Goal: Information Seeking & Learning: Find specific fact

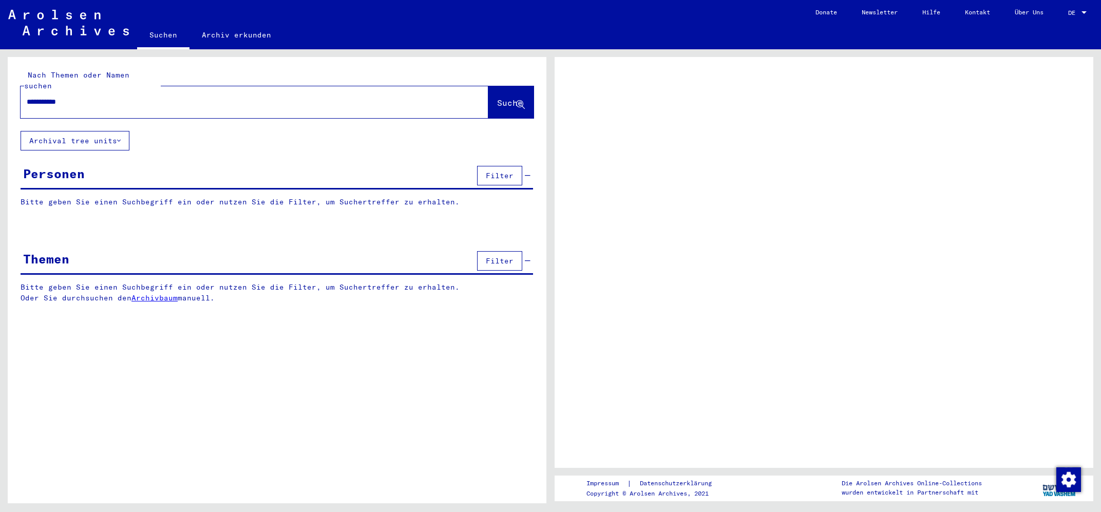
type input "**********"
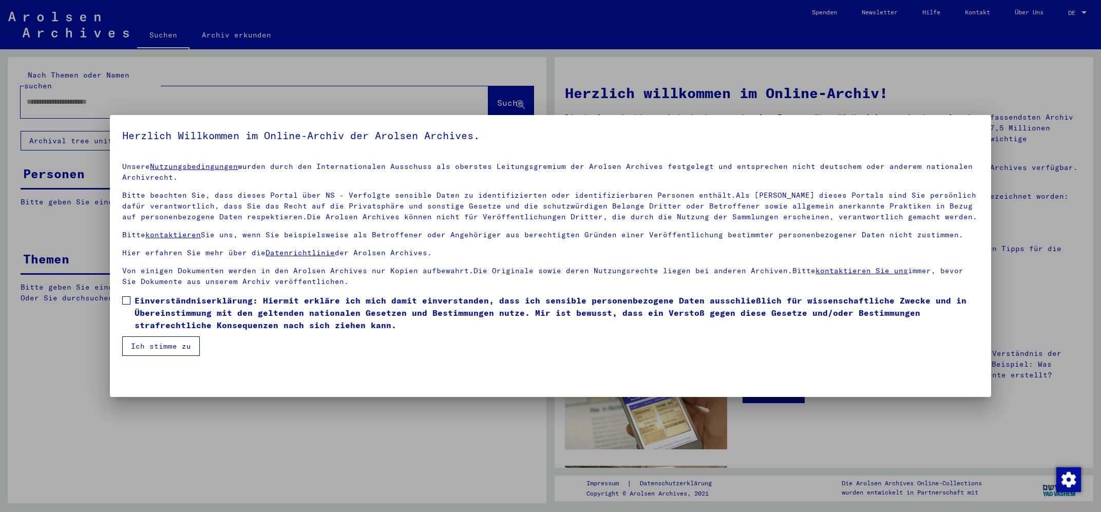
click at [143, 300] on span "Einverständniserklärung: Hiermit erkläre ich mich damit einverstanden, dass ich…" at bounding box center [557, 312] width 844 height 37
click at [148, 345] on button "Ich stimme zu" at bounding box center [161, 346] width 78 height 20
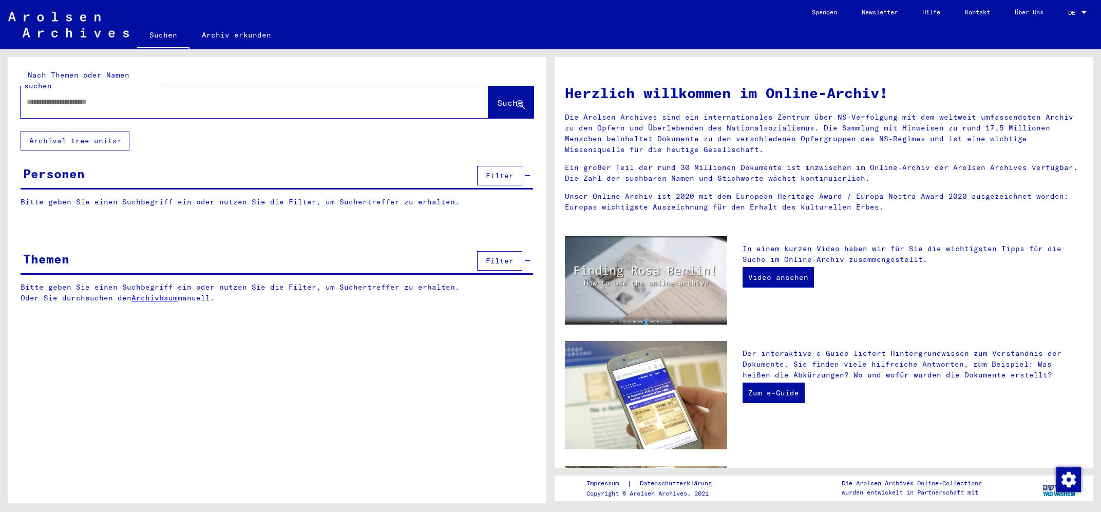
click at [112, 97] on input "text" at bounding box center [242, 102] width 431 height 11
type input "**********"
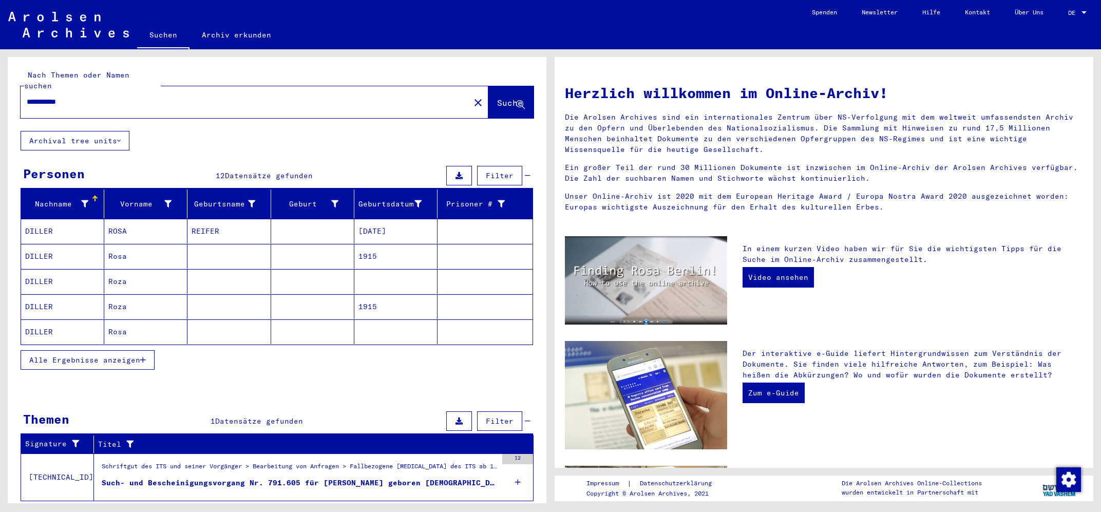
click at [383, 221] on mat-cell "[DATE]" at bounding box center [395, 231] width 83 height 25
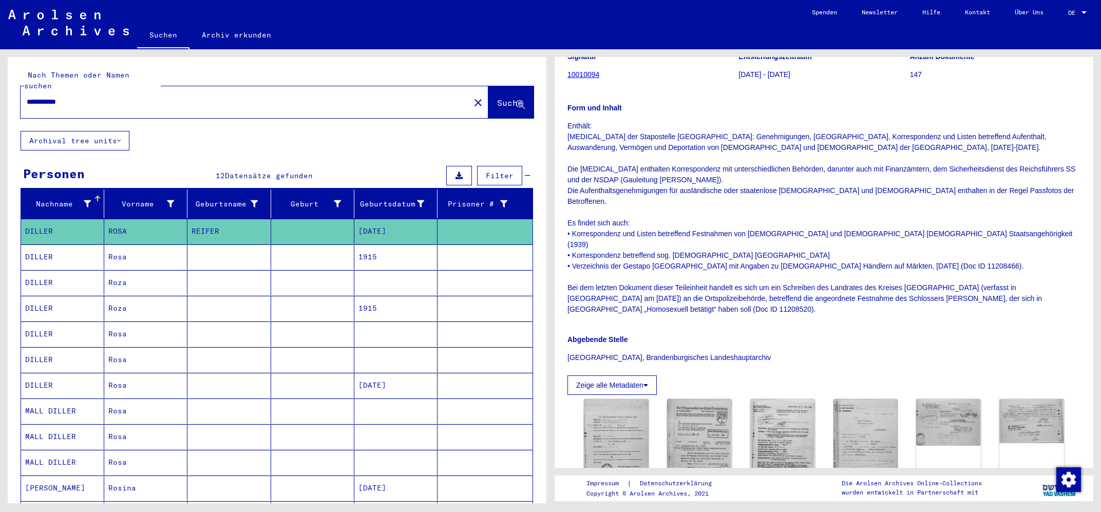
scroll to position [330, 0]
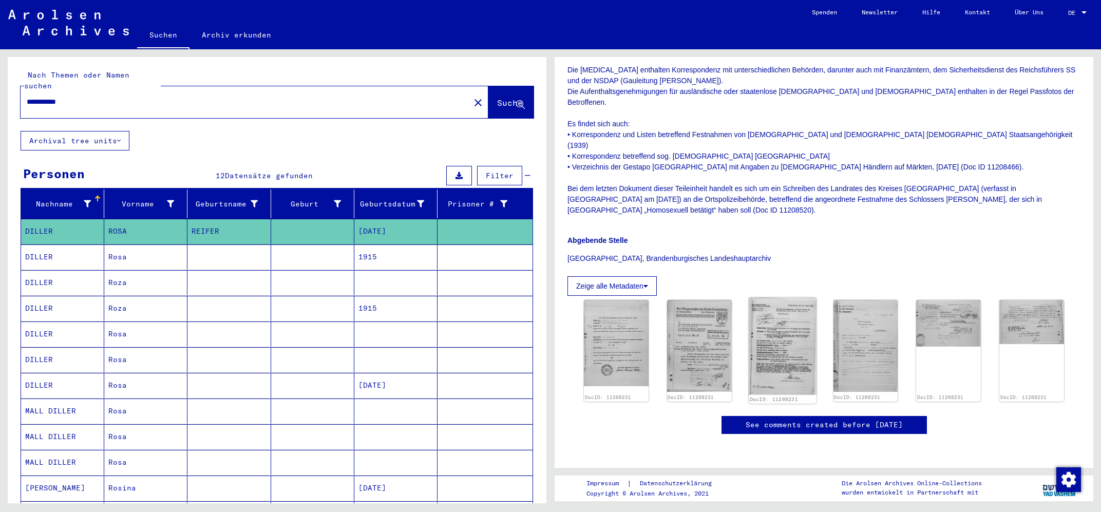
click at [782, 297] on img at bounding box center [783, 346] width 68 height 98
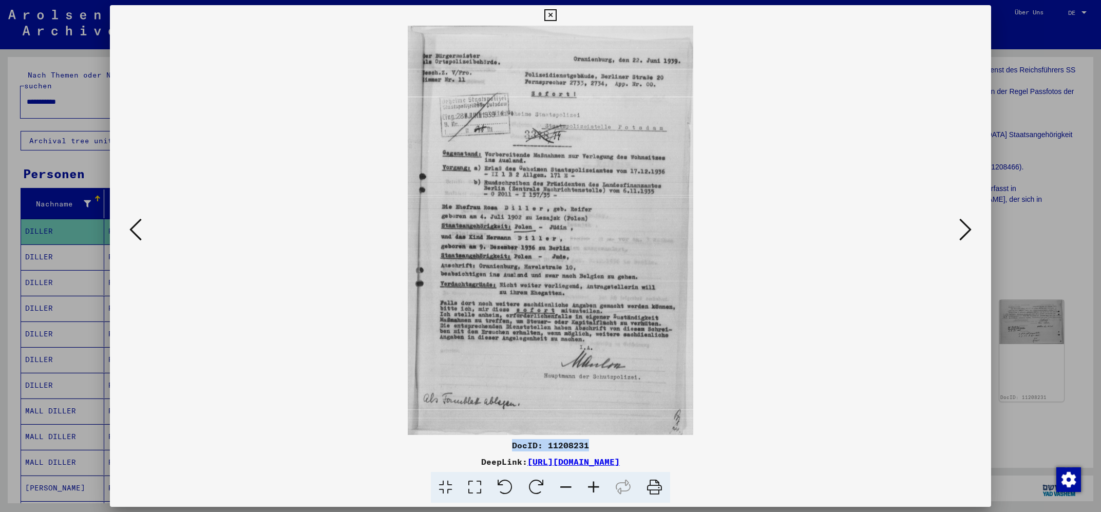
drag, startPoint x: 594, startPoint y: 444, endPoint x: 511, endPoint y: 449, distance: 82.8
click at [511, 449] on div "DocID: 11208231" at bounding box center [550, 445] width 881 height 12
copy div "DocID: 11208231"
click at [556, 15] on icon at bounding box center [550, 15] width 12 height 12
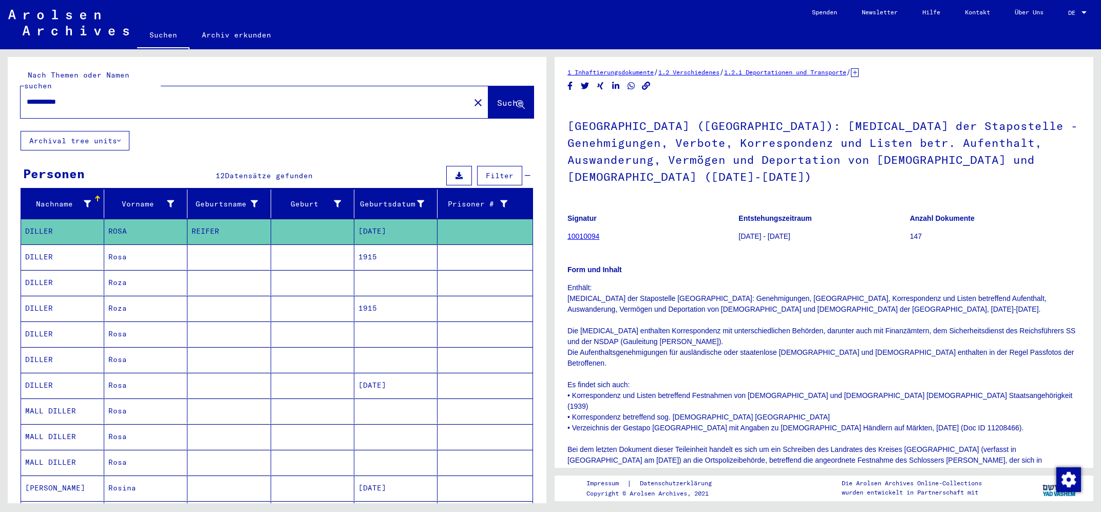
scroll to position [0, 0]
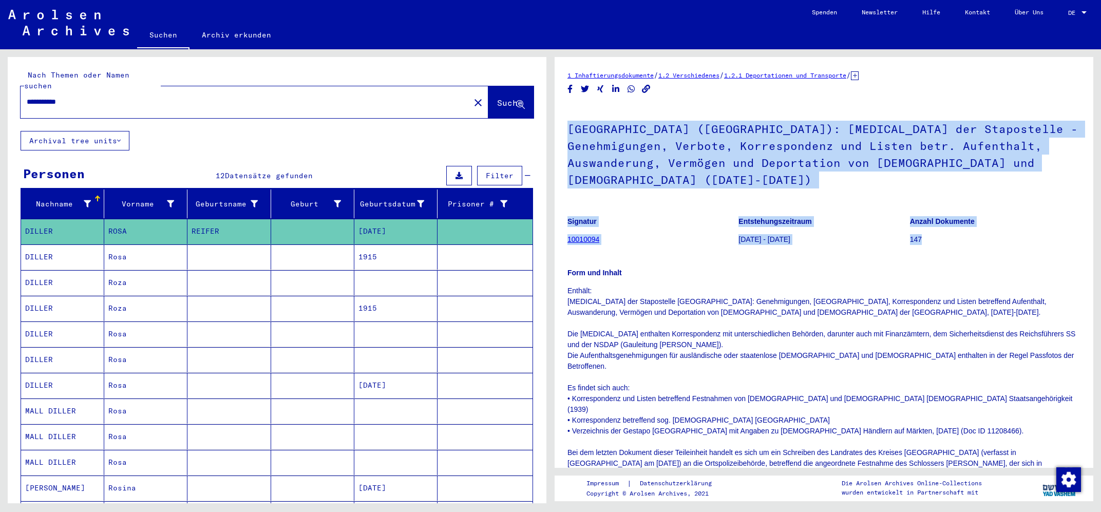
drag, startPoint x: 937, startPoint y: 226, endPoint x: 564, endPoint y: 129, distance: 384.8
click at [910, 209] on mat-grid-tile "Anzahl Dokumente 147" at bounding box center [995, 232] width 170 height 46
copy div "[GEOGRAPHIC_DATA] ([GEOGRAPHIC_DATA]): [MEDICAL_DATA] der Stapostelle - Genehmi…"
